Goal: Task Accomplishment & Management: Use online tool/utility

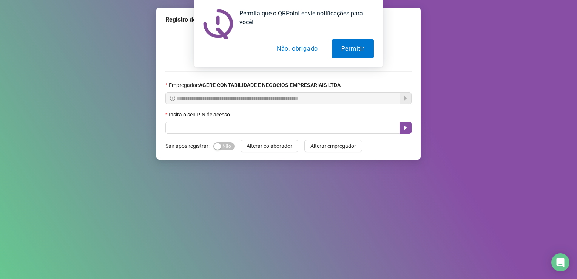
drag, startPoint x: 150, startPoint y: 0, endPoint x: 100, endPoint y: 14, distance: 51.7
click at [100, 14] on div "Permita que o QRPoint envie notificações para você! Permitir Não, obrigado" at bounding box center [288, 33] width 577 height 67
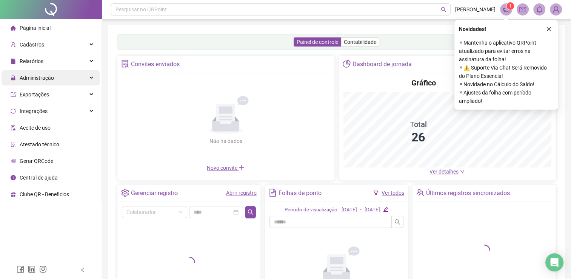
click at [45, 76] on span "Administração" at bounding box center [37, 78] width 34 height 6
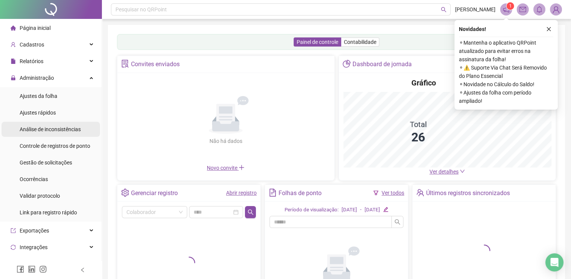
click at [54, 132] on span "Análise de inconsistências" at bounding box center [50, 129] width 61 height 6
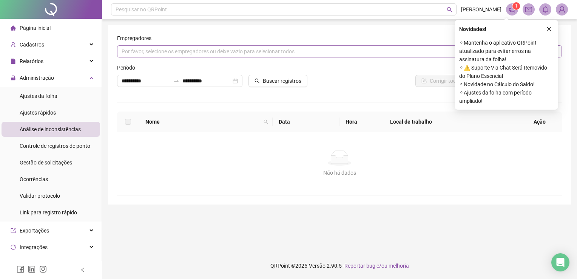
click at [202, 50] on div "Por favor, selecione os empregadores ou deixe vazio para selecionar todos" at bounding box center [339, 51] width 445 height 12
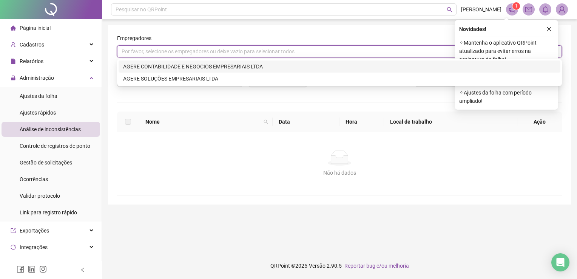
click at [159, 67] on div "AGERE CONTABILIDADE E NEGOCIOS EMPRESARIAIS LTDA" at bounding box center [339, 66] width 433 height 8
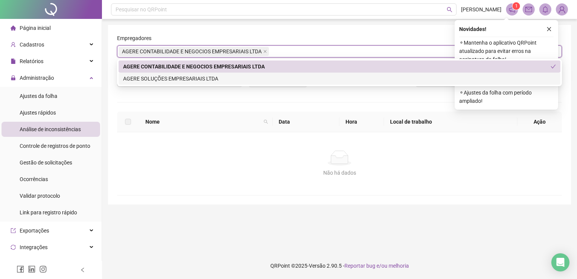
click at [159, 76] on div "AGERE SOLUÇÕES EMPRESARIAIS LTDA" at bounding box center [339, 78] width 433 height 8
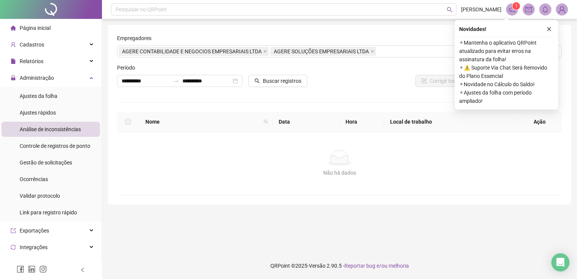
click at [347, 93] on div "**********" at bounding box center [339, 114] width 445 height 161
click at [303, 79] on button "Buscar registros" at bounding box center [278, 81] width 59 height 12
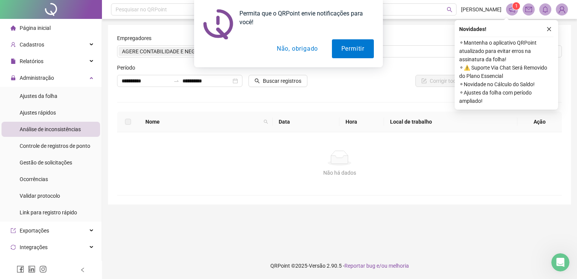
click at [306, 49] on button "Não, obrigado" at bounding box center [297, 48] width 60 height 19
